Goal: Check status: Check status

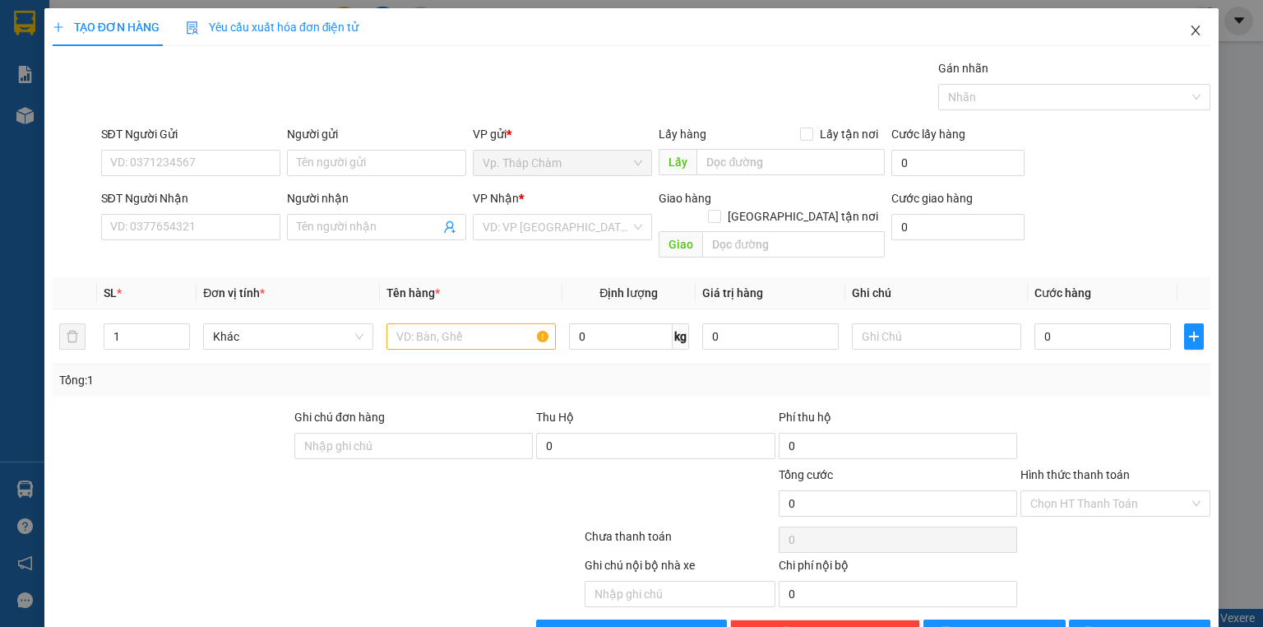
click at [1189, 33] on icon "close" at bounding box center [1195, 30] width 13 height 13
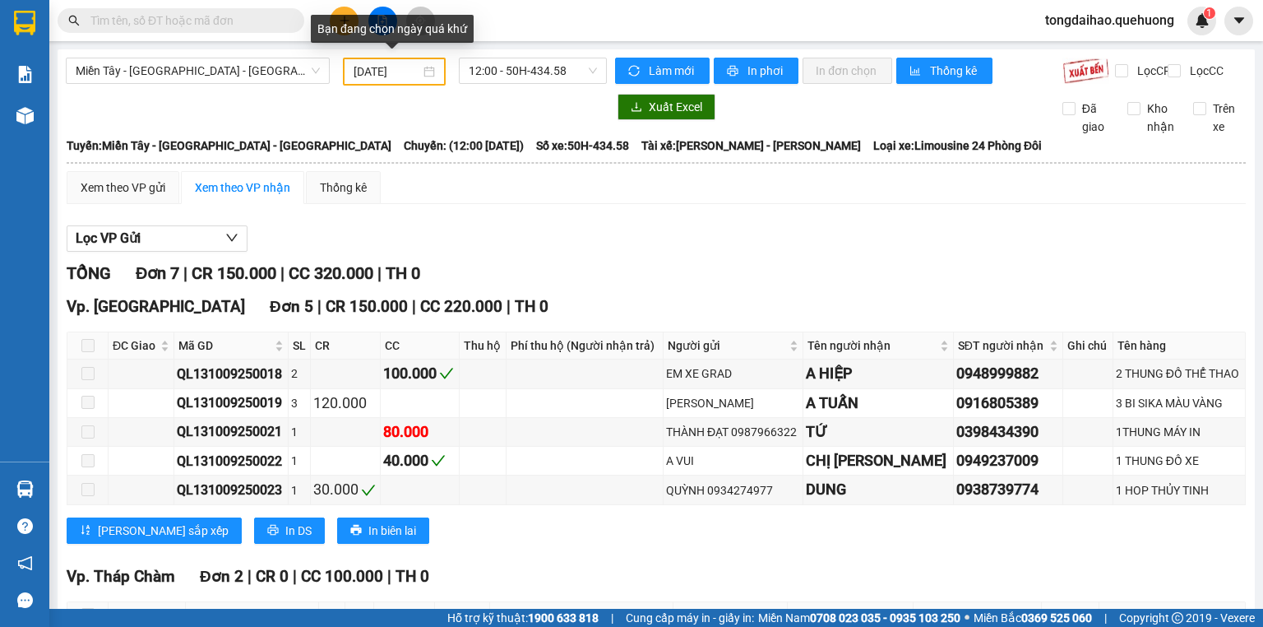
click at [421, 72] on div "10/09/2025" at bounding box center [394, 72] width 81 height 18
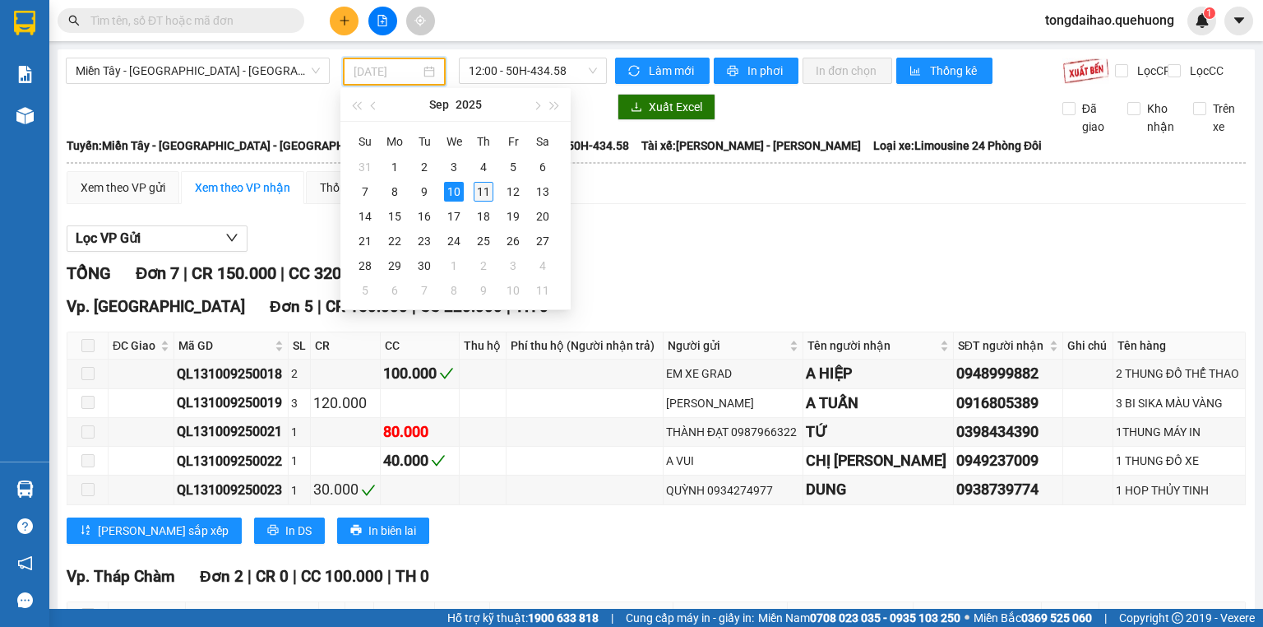
click at [484, 194] on div "11" at bounding box center [484, 192] width 20 height 20
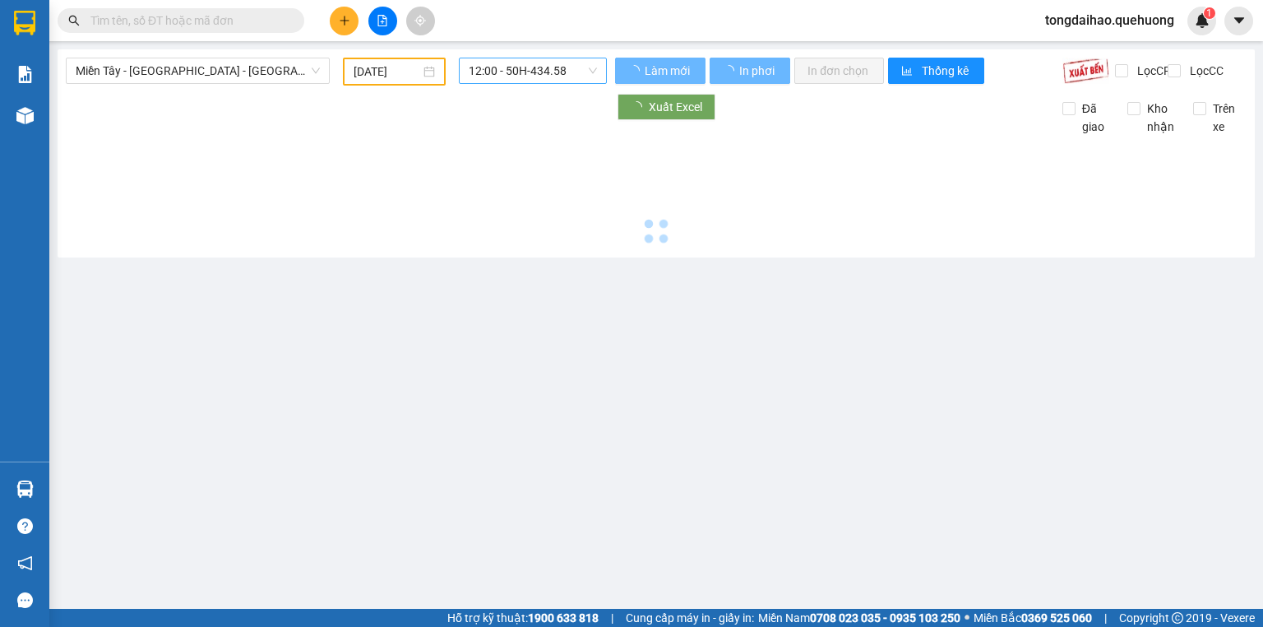
type input "11/09/2025"
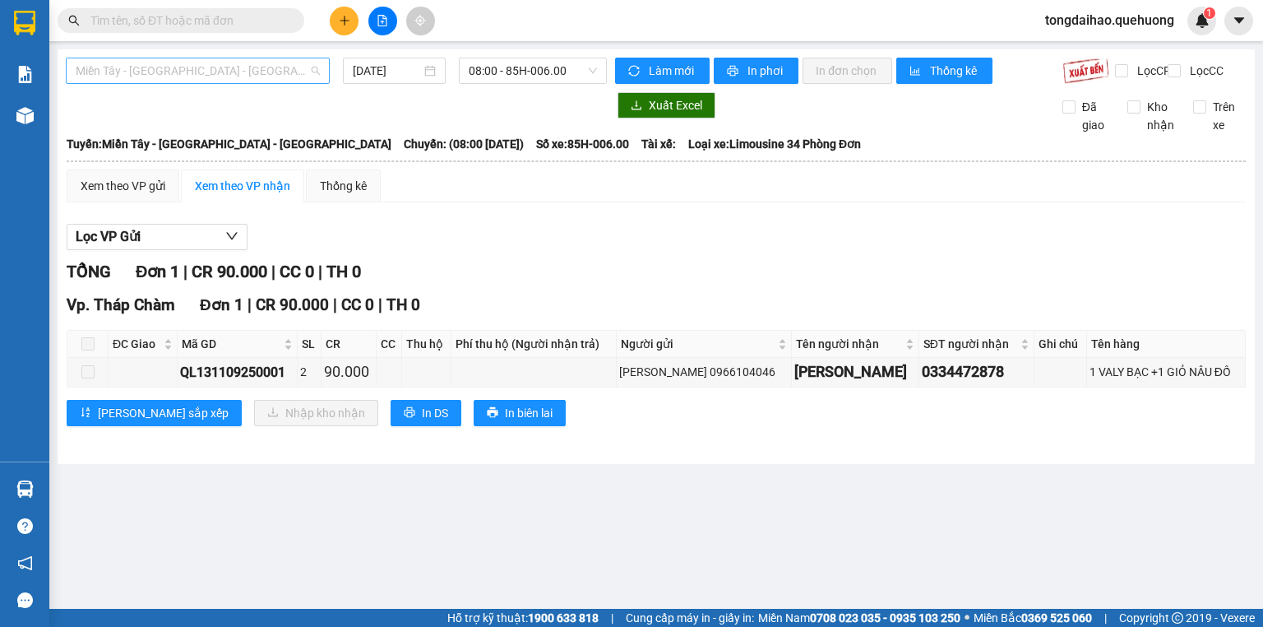
click at [317, 67] on span "Miền Tây - Phan Rang - Ninh Sơn" at bounding box center [198, 70] width 244 height 25
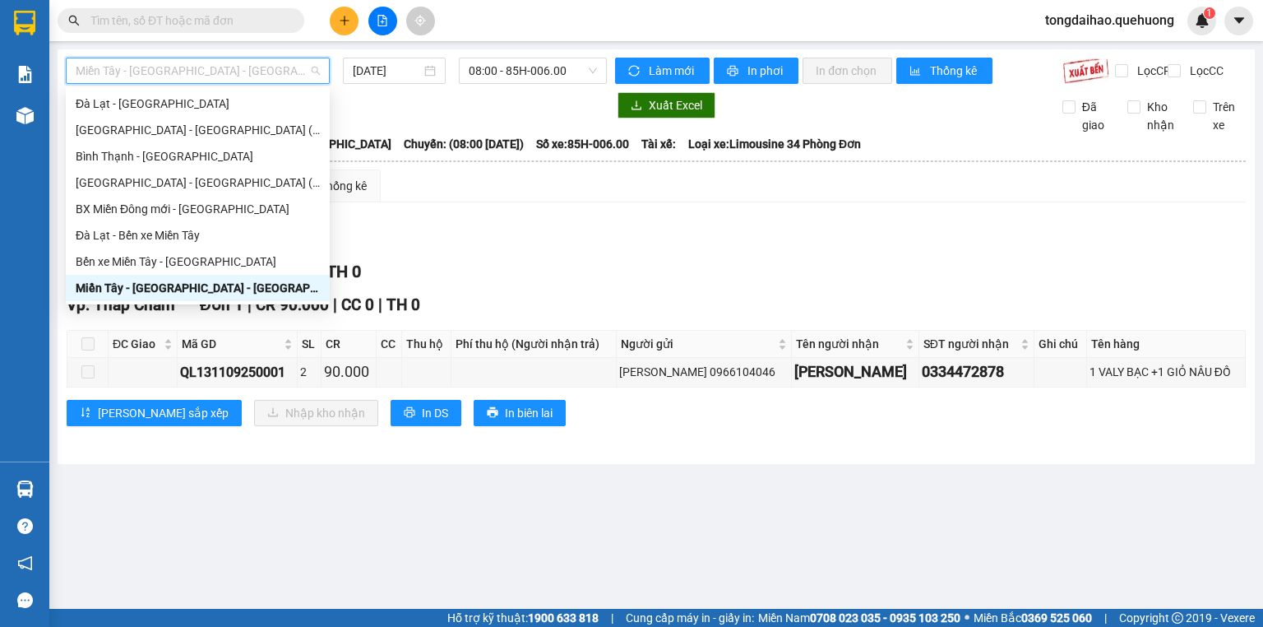
click at [167, 283] on div "Miền Tây - Phan Rang - Ninh Sơn" at bounding box center [198, 288] width 244 height 18
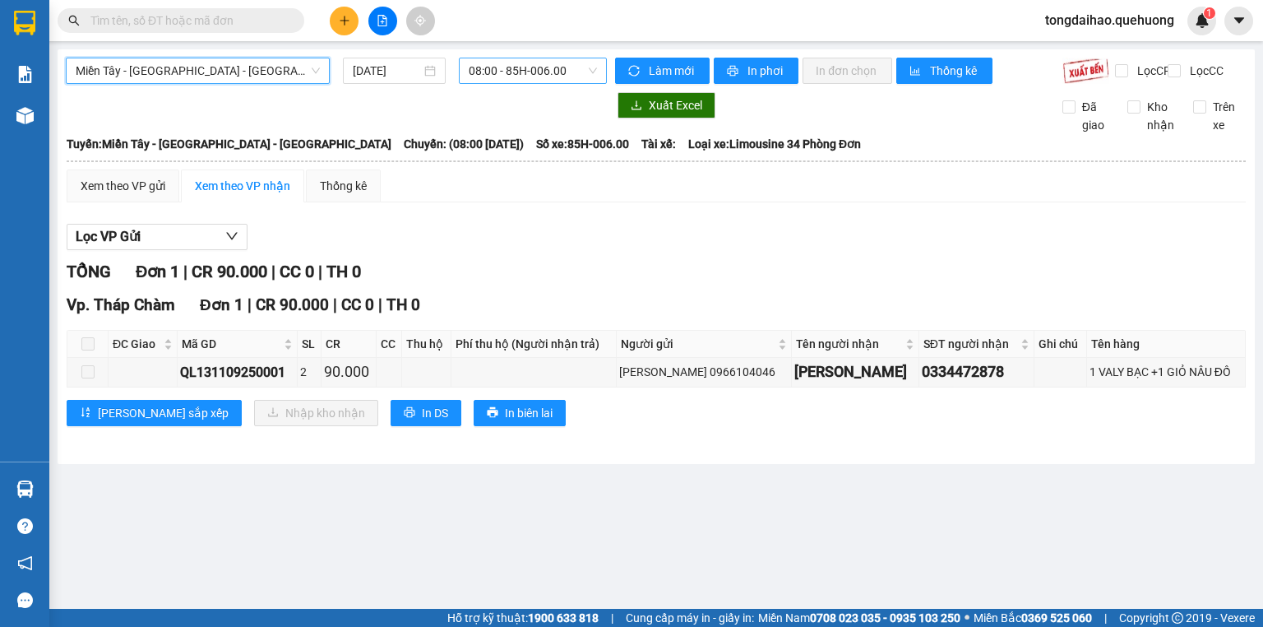
click at [595, 69] on span "08:00 - 85H-006.00" at bounding box center [533, 70] width 129 height 25
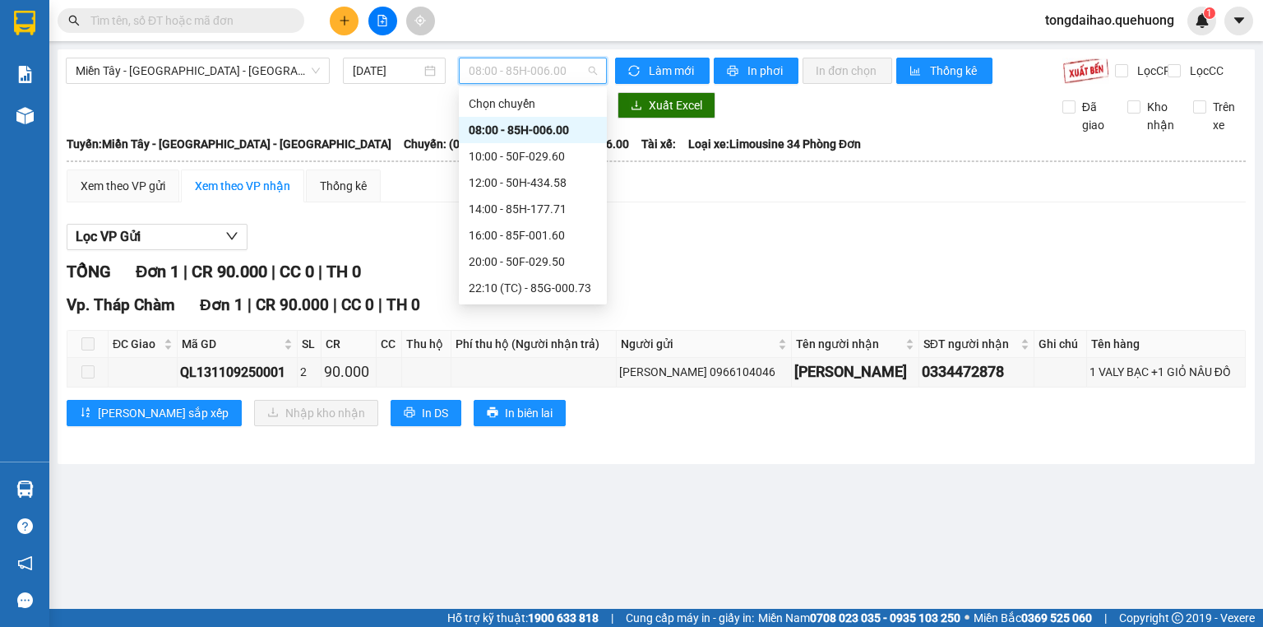
click at [540, 125] on div "08:00 - 85H-006.00" at bounding box center [533, 130] width 128 height 18
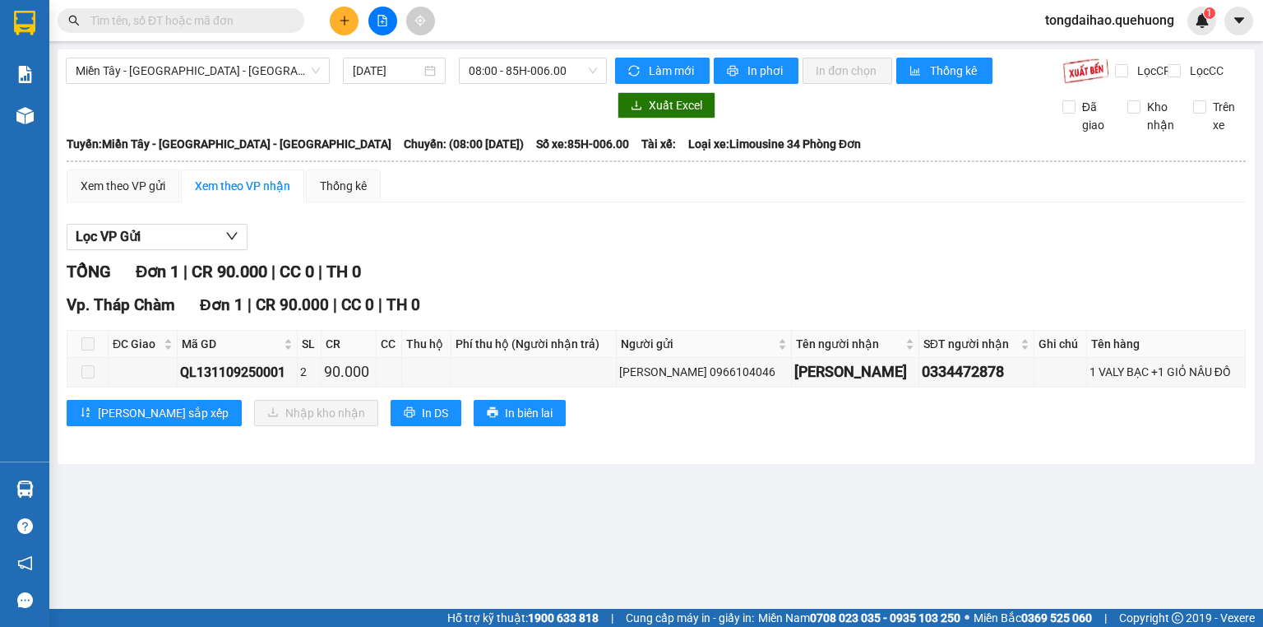
click at [83, 350] on span at bounding box center [87, 343] width 13 height 13
click at [91, 350] on span at bounding box center [87, 343] width 13 height 13
click at [95, 358] on th at bounding box center [87, 344] width 41 height 27
click at [89, 378] on span at bounding box center [87, 371] width 13 height 13
click at [744, 264] on div "Lọc VP Gửi TỔNG Đơn 1 | CR 90.000 | CC 0 | TH 0 Vp. Tháp Chàm Đơn 1 | CR 90.00…" at bounding box center [656, 330] width 1179 height 231
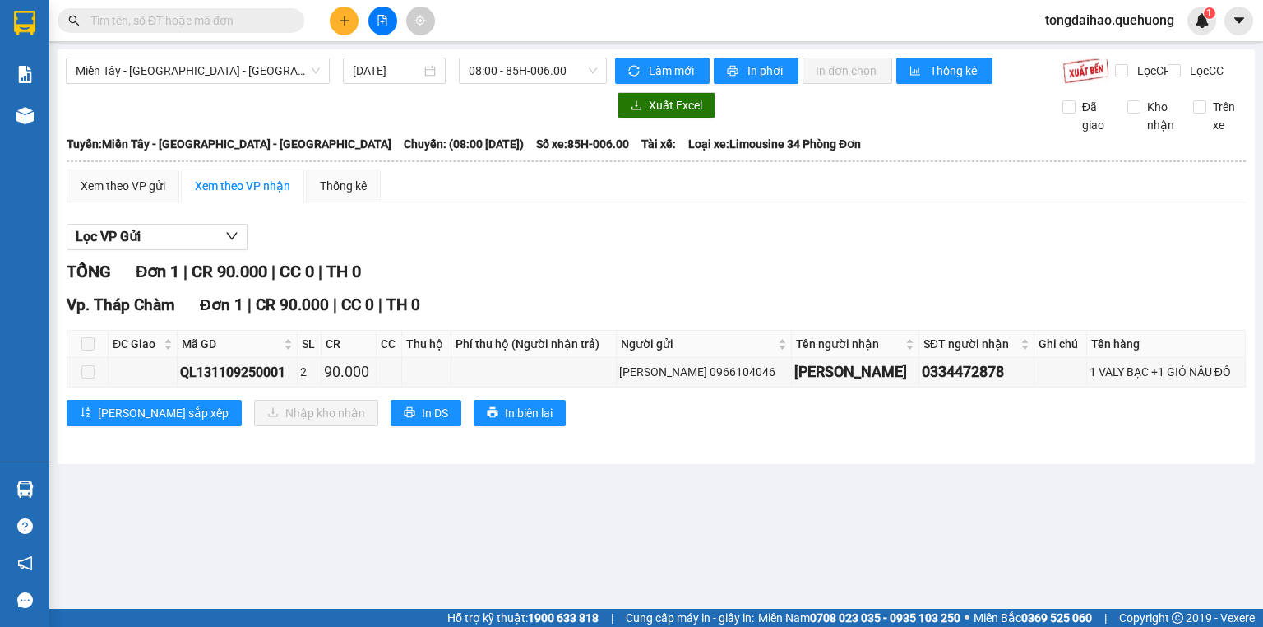
click at [89, 350] on span at bounding box center [87, 343] width 13 height 13
click at [86, 378] on span at bounding box center [87, 371] width 13 height 13
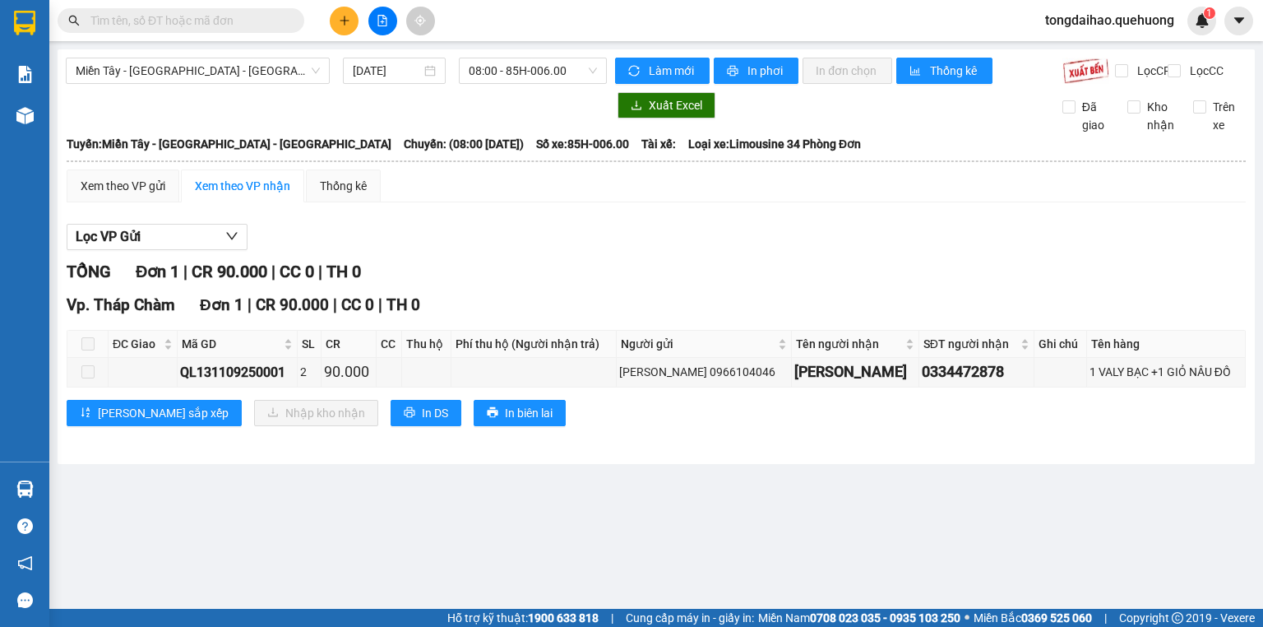
click at [92, 350] on span at bounding box center [87, 343] width 13 height 13
drag, startPoint x: 91, startPoint y: 389, endPoint x: 90, endPoint y: 355, distance: 33.8
click at [91, 378] on span at bounding box center [87, 371] width 13 height 13
drag, startPoint x: 88, startPoint y: 351, endPoint x: 89, endPoint y: 391, distance: 40.3
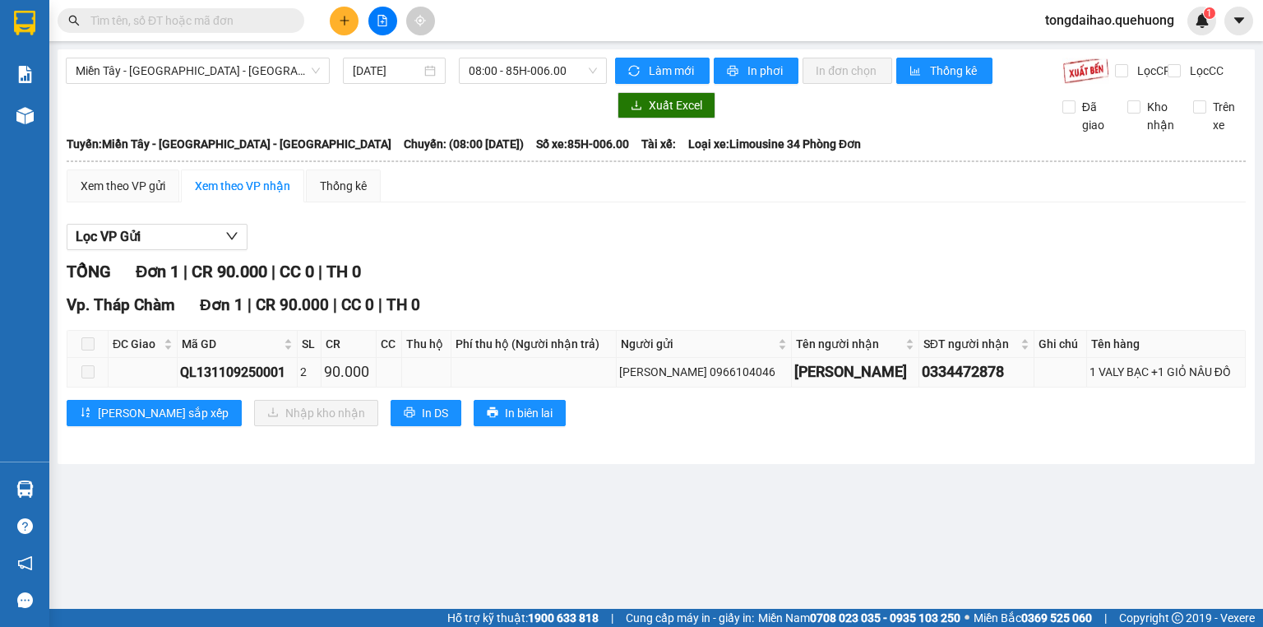
click at [88, 350] on span at bounding box center [87, 343] width 13 height 13
click at [84, 378] on span at bounding box center [87, 371] width 13 height 13
drag, startPoint x: 87, startPoint y: 358, endPoint x: 87, endPoint y: 378, distance: 20.6
click at [87, 350] on span at bounding box center [87, 343] width 13 height 13
click at [87, 378] on span at bounding box center [87, 371] width 13 height 13
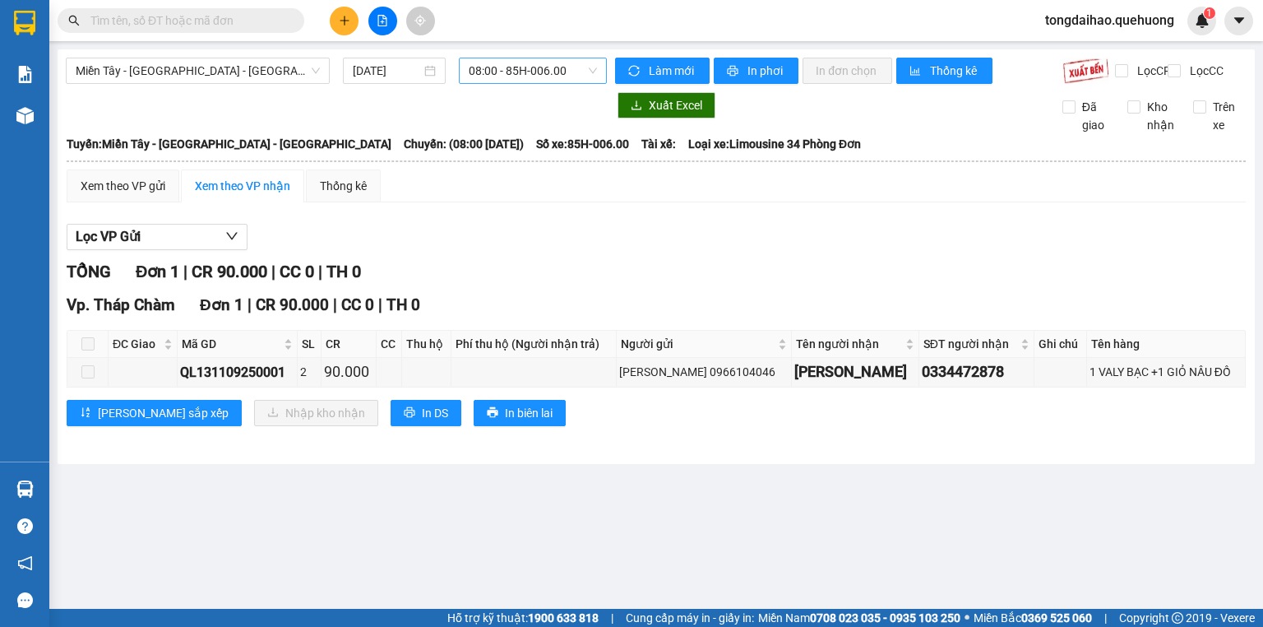
click at [586, 74] on span "08:00 - 85H-006.00" at bounding box center [533, 70] width 129 height 25
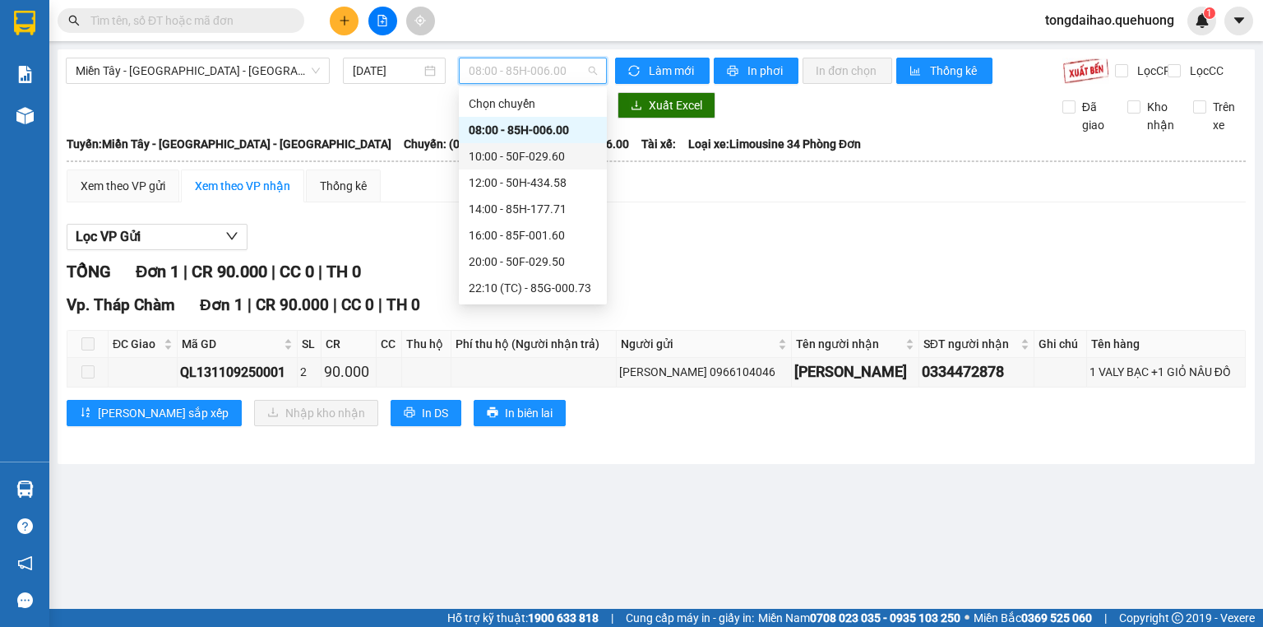
click at [498, 151] on div "10:00 - 50F-029.60" at bounding box center [533, 156] width 128 height 18
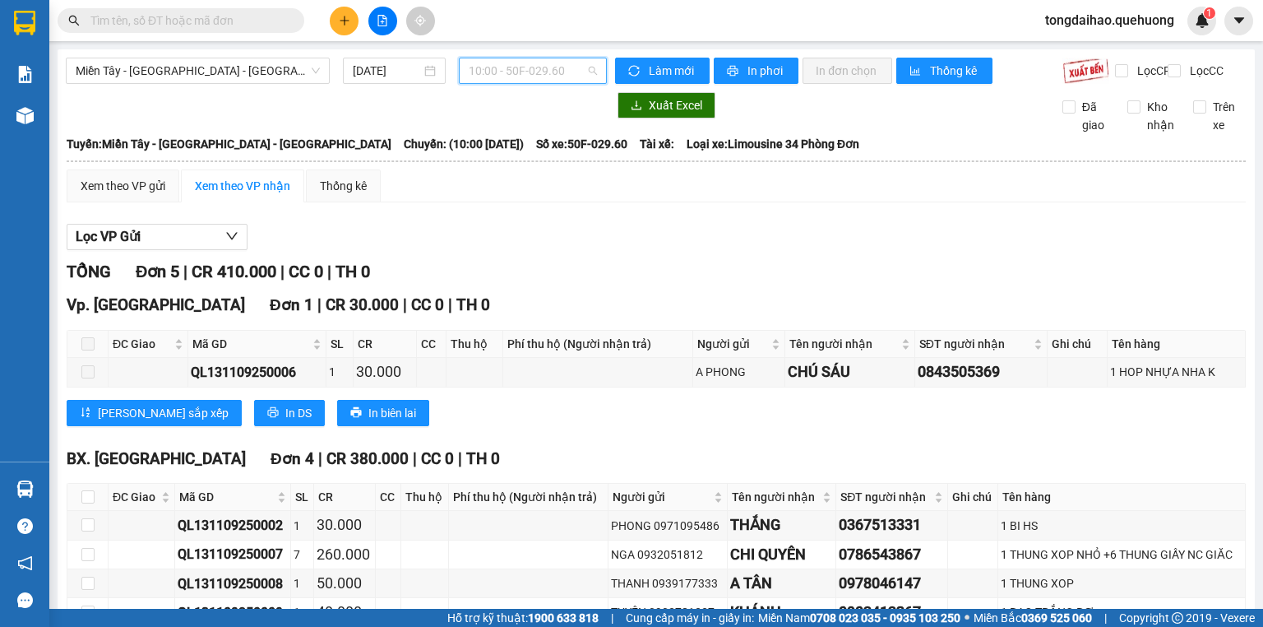
click at [588, 68] on span "10:00 - 50F-029.60" at bounding box center [533, 70] width 129 height 25
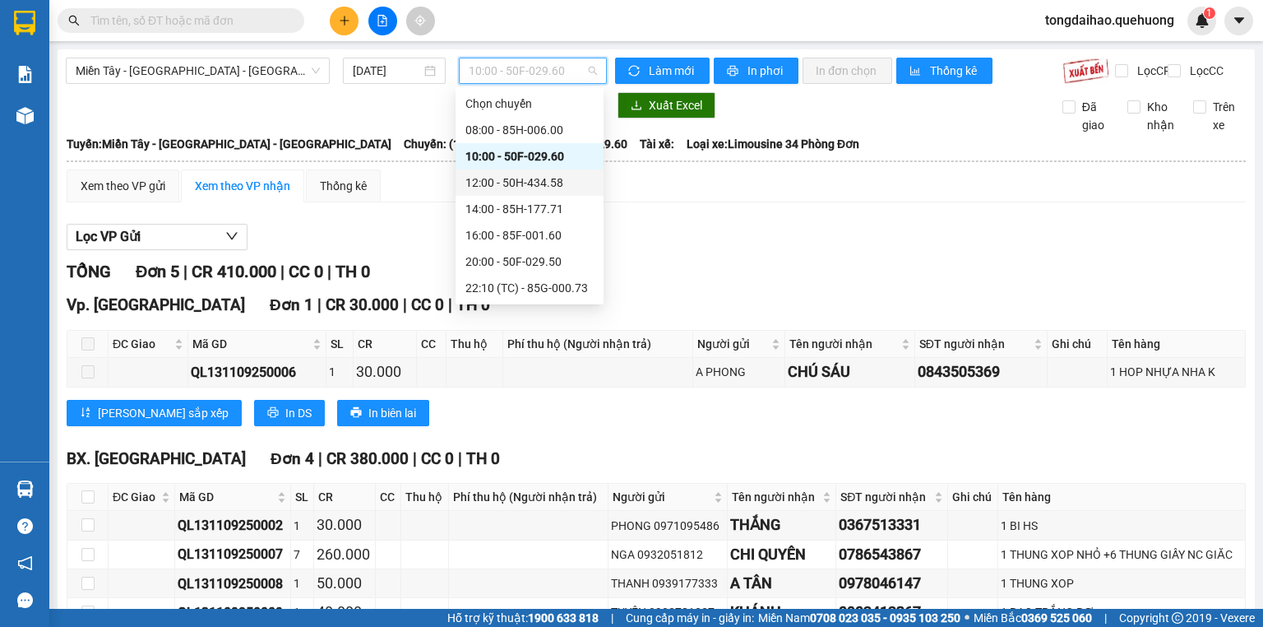
click at [541, 188] on div "12:00 - 50H-434.58" at bounding box center [529, 183] width 128 height 18
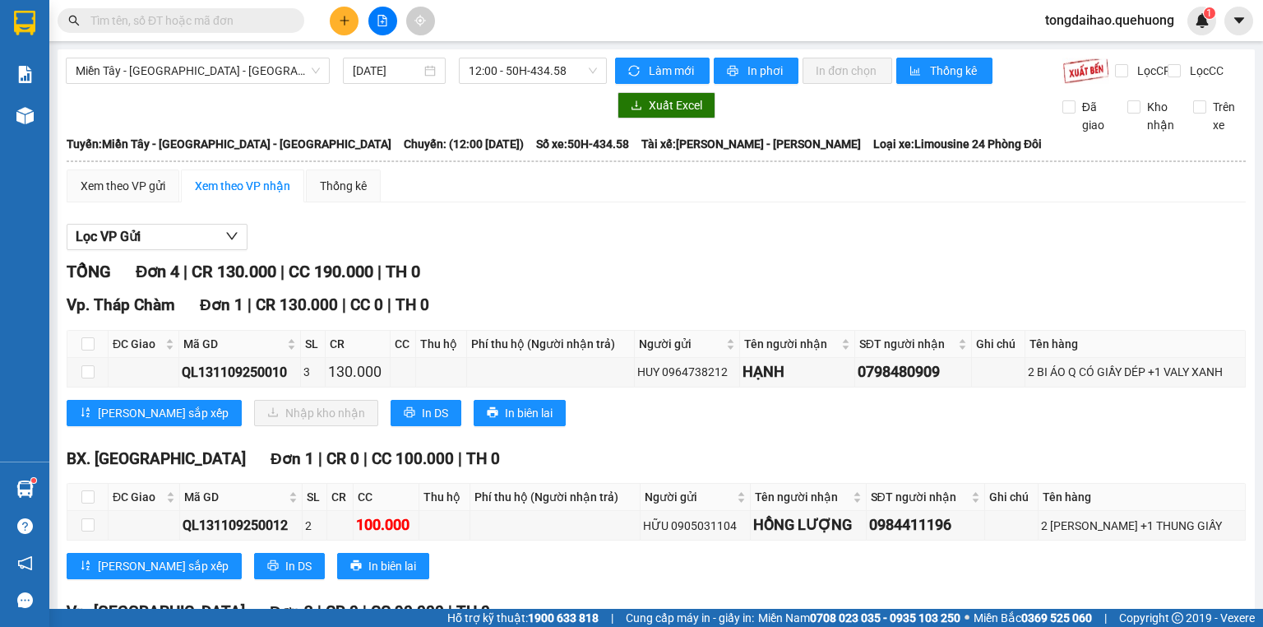
click at [158, 22] on input "text" at bounding box center [187, 21] width 194 height 18
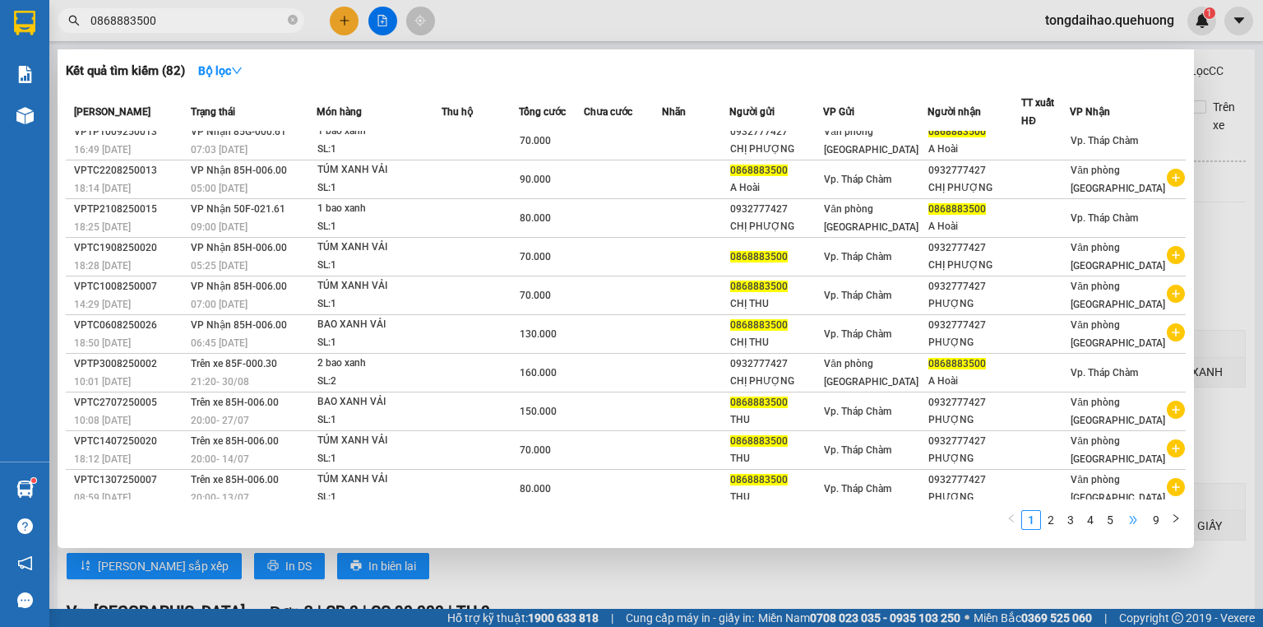
scroll to position [13, 0]
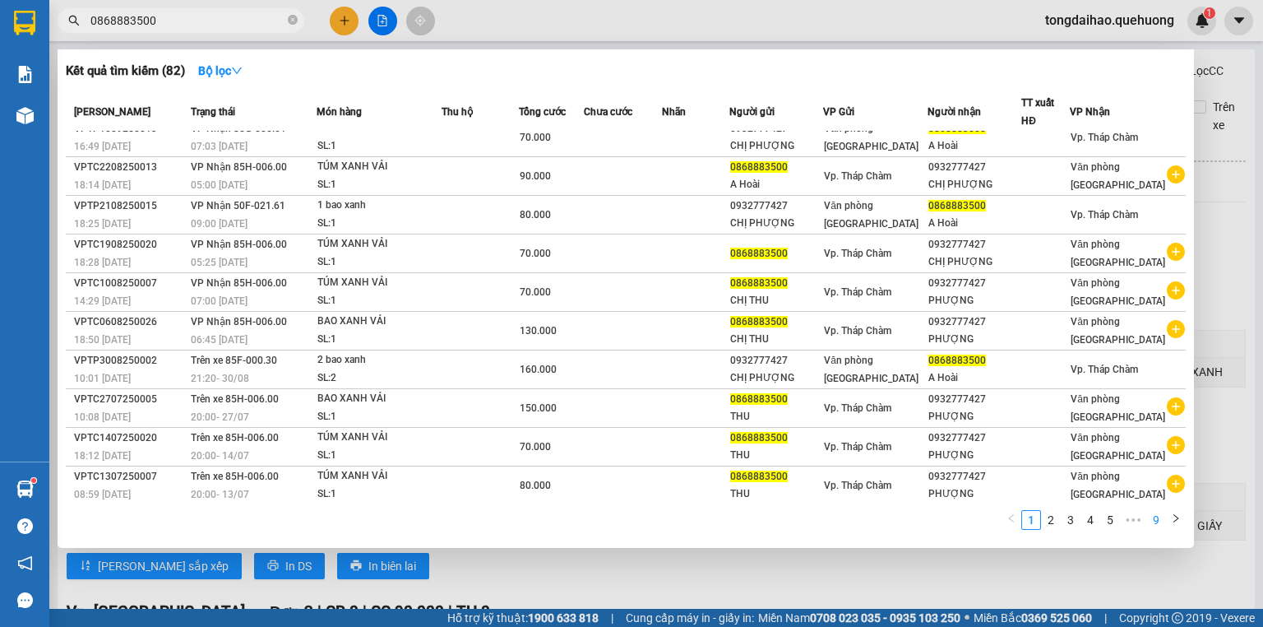
type input "0868883500"
click at [1165, 524] on link "9" at bounding box center [1156, 520] width 18 height 18
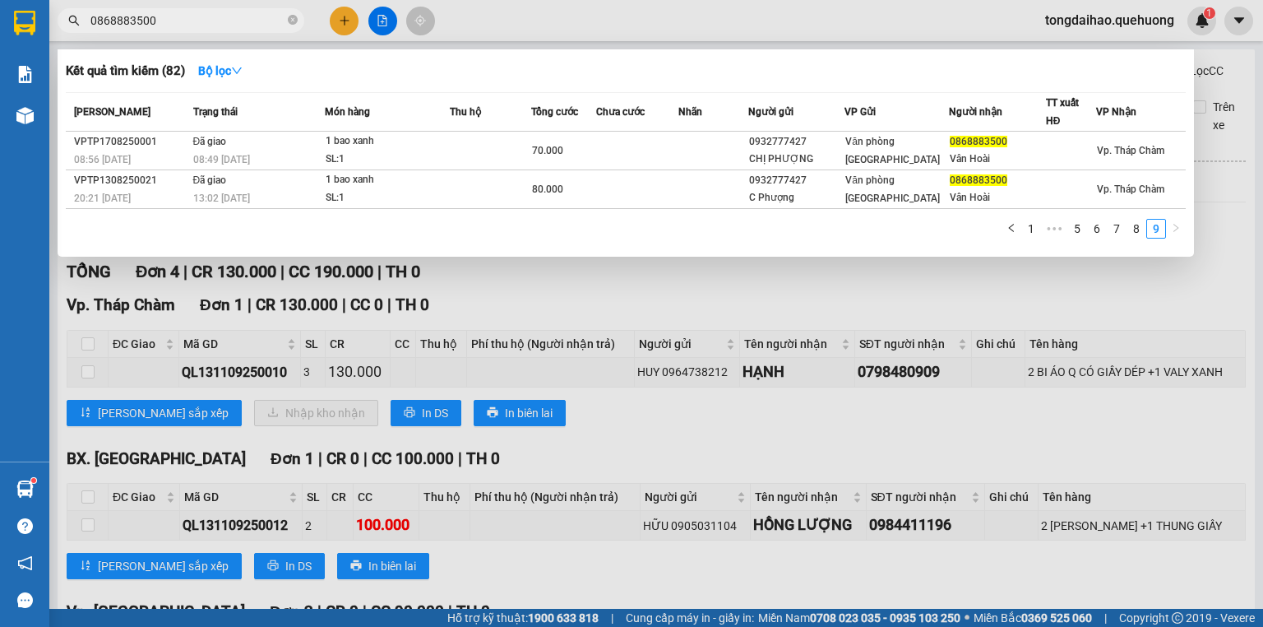
scroll to position [0, 0]
click at [1026, 220] on link "1" at bounding box center [1031, 229] width 18 height 18
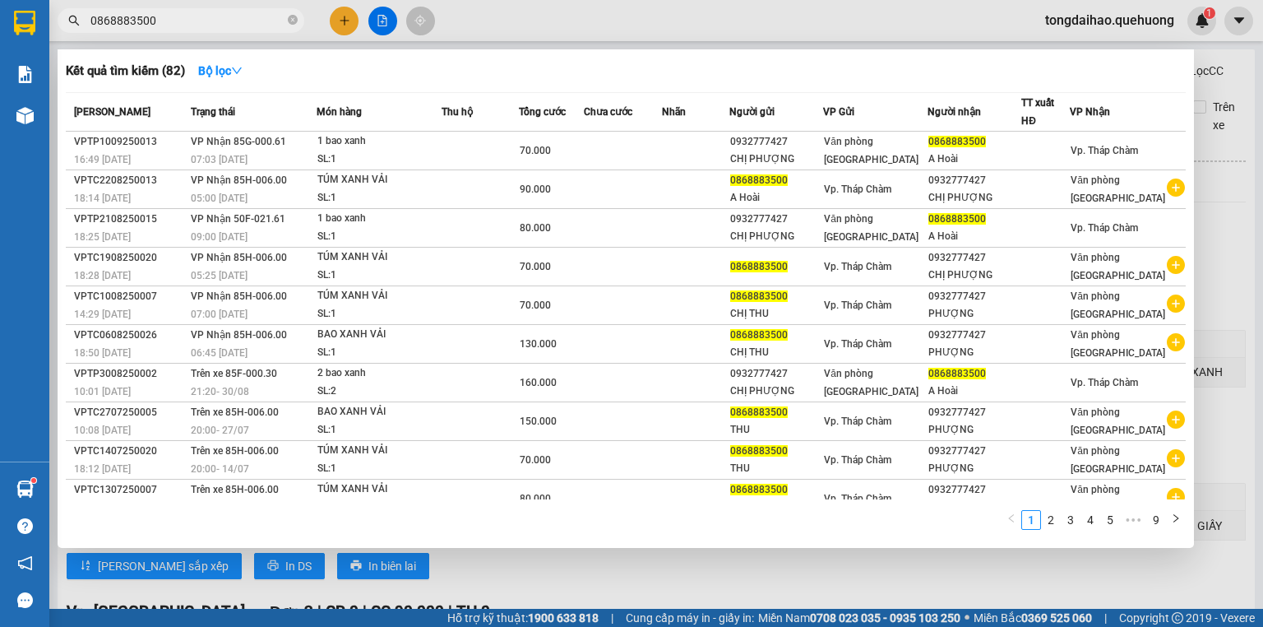
drag, startPoint x: 502, startPoint y: 564, endPoint x: 500, endPoint y: 602, distance: 37.9
click at [500, 571] on div at bounding box center [631, 313] width 1263 height 627
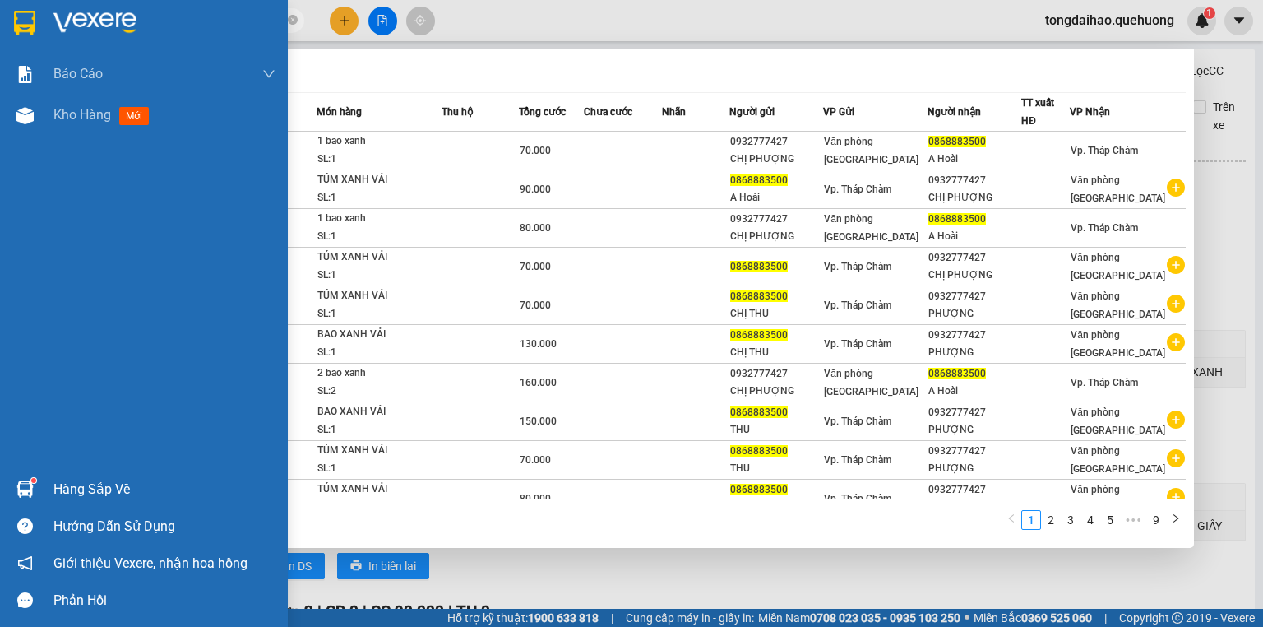
drag, startPoint x: 217, startPoint y: 25, endPoint x: 0, endPoint y: 36, distance: 217.4
click at [0, 36] on section "Kết quả tìm kiếm ( 82 ) Bộ lọc Mã ĐH Trạng thái Món hàng Thu hộ Tổng cước Chưa …" at bounding box center [631, 313] width 1263 height 627
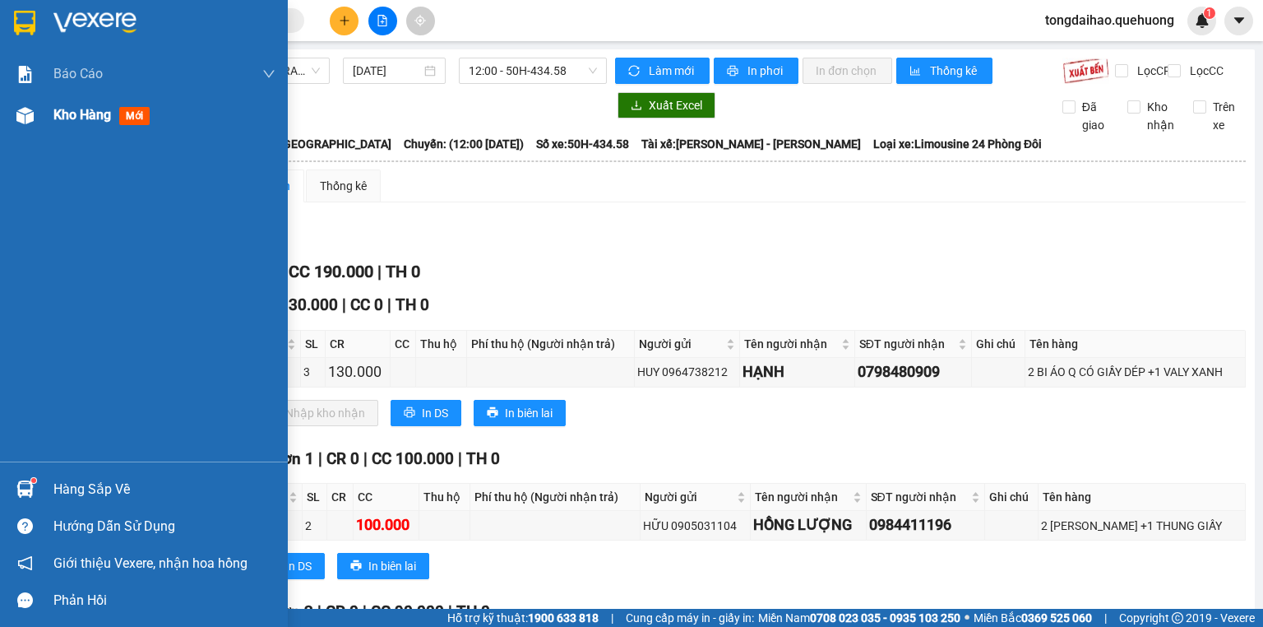
drag, startPoint x: 96, startPoint y: 109, endPoint x: 107, endPoint y: 115, distance: 12.1
click at [96, 109] on span "Kho hàng" at bounding box center [82, 115] width 58 height 16
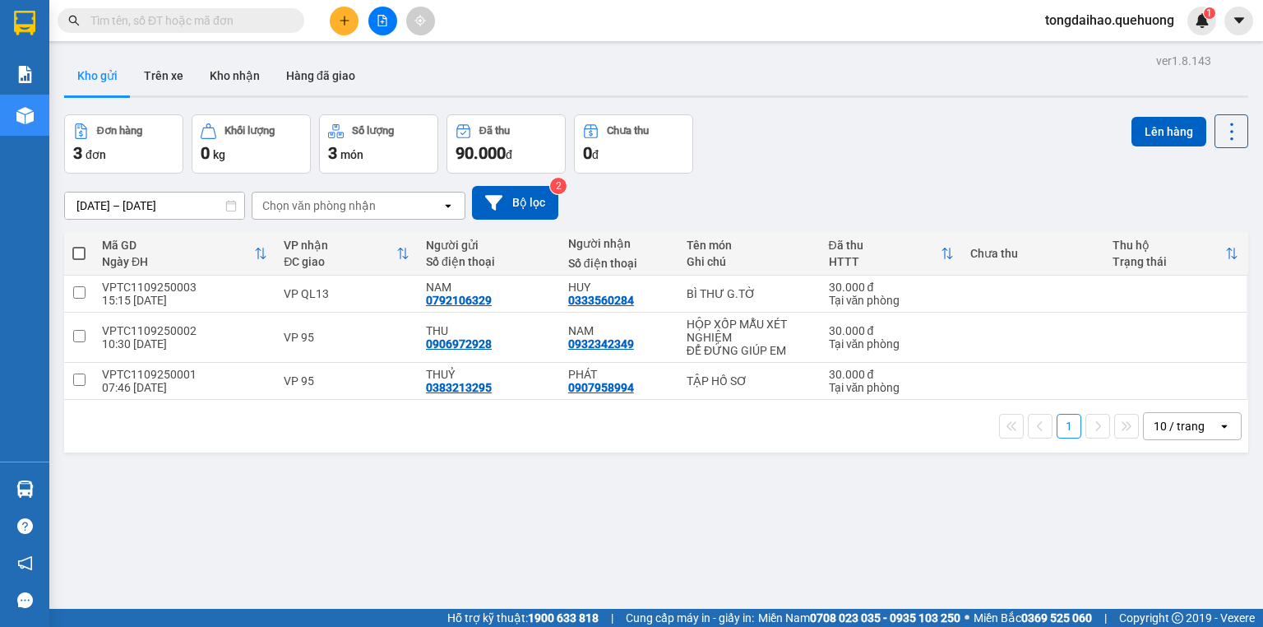
drag, startPoint x: 607, startPoint y: 527, endPoint x: 565, endPoint y: 495, distance: 52.8
click at [604, 529] on div "ver 1.8.143 Kho gửi Trên xe Kho nhận Hàng đã giao Đơn hàng 3 đơn Khối lượng 0 k…" at bounding box center [656, 362] width 1197 height 627
